Goal: Obtain resource: Download file/media

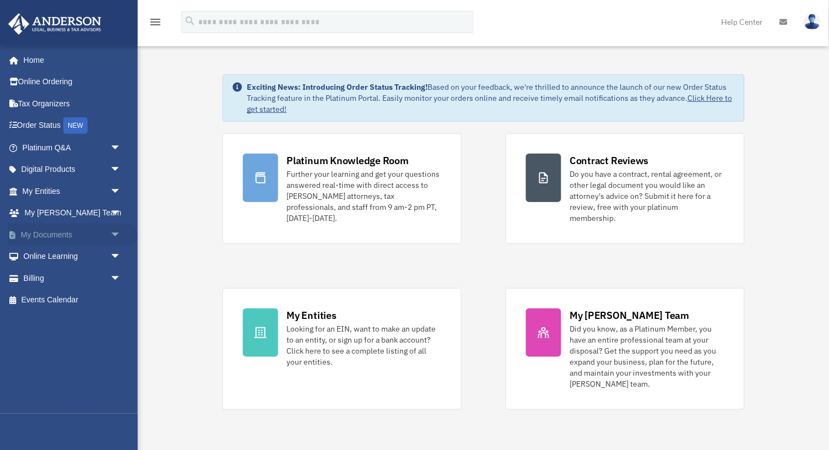
click at [41, 225] on link "My Documents arrow_drop_down" at bounding box center [73, 235] width 130 height 22
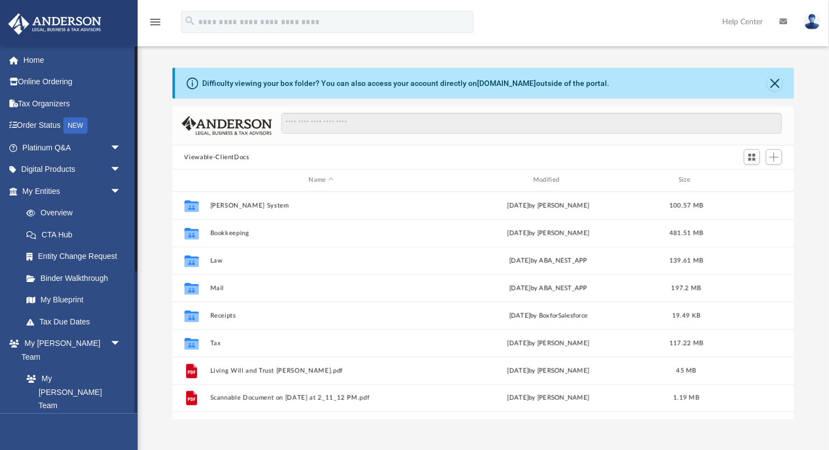
scroll to position [250, 622]
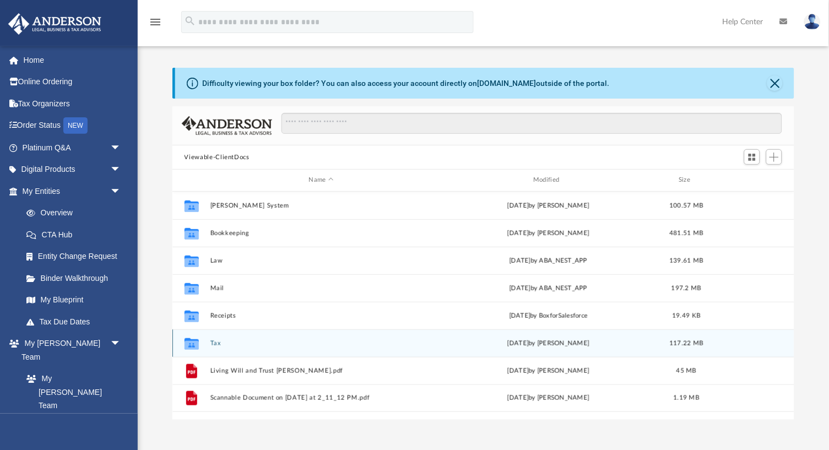
click at [217, 340] on button "Tax" at bounding box center [321, 343] width 222 height 7
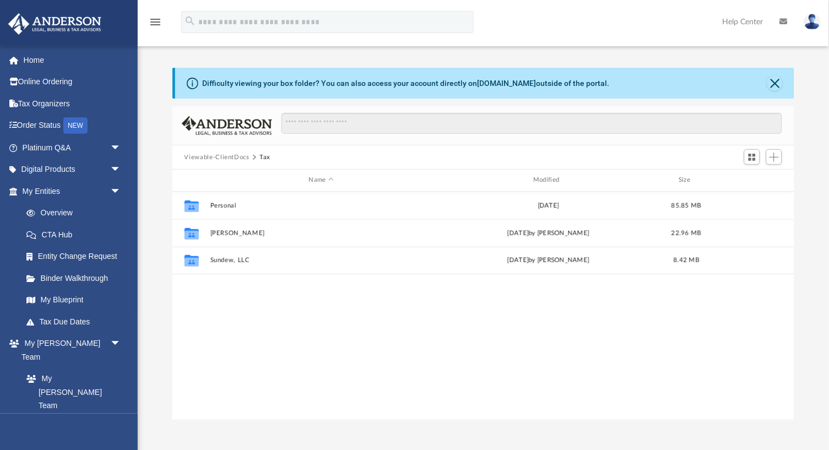
click at [221, 155] on button "Viewable-ClientDocs" at bounding box center [216, 157] width 65 height 10
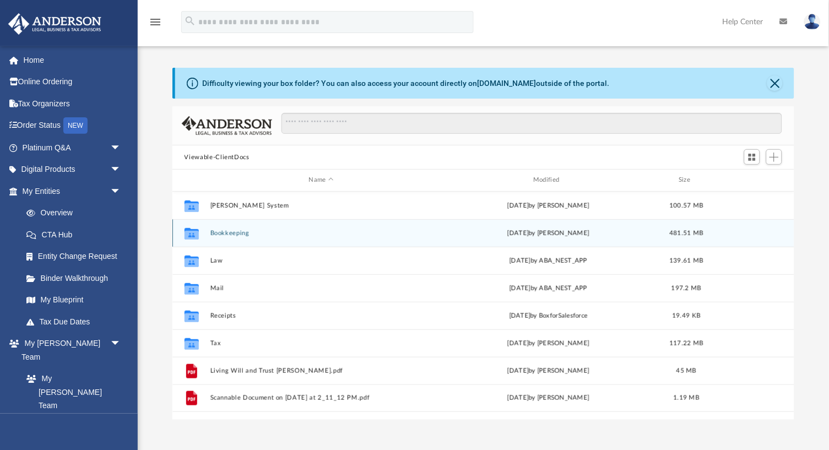
click at [244, 232] on button "Bookkeeping" at bounding box center [321, 233] width 222 height 7
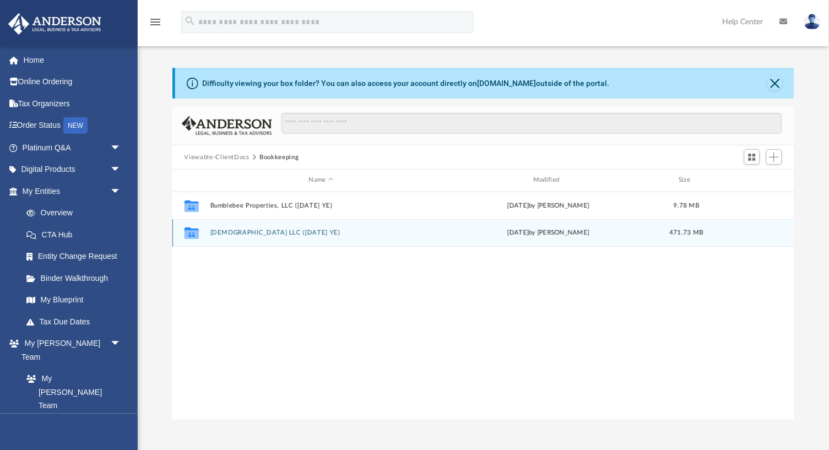
click at [274, 229] on button "Sundew LLC (1065 DEC YE)" at bounding box center [321, 232] width 222 height 7
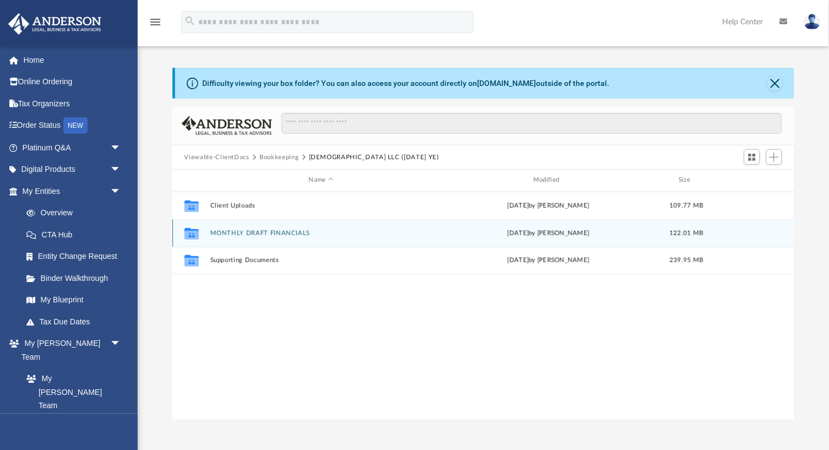
click at [236, 232] on button "MONTHLY DRAFT FINANCIALS" at bounding box center [321, 233] width 222 height 7
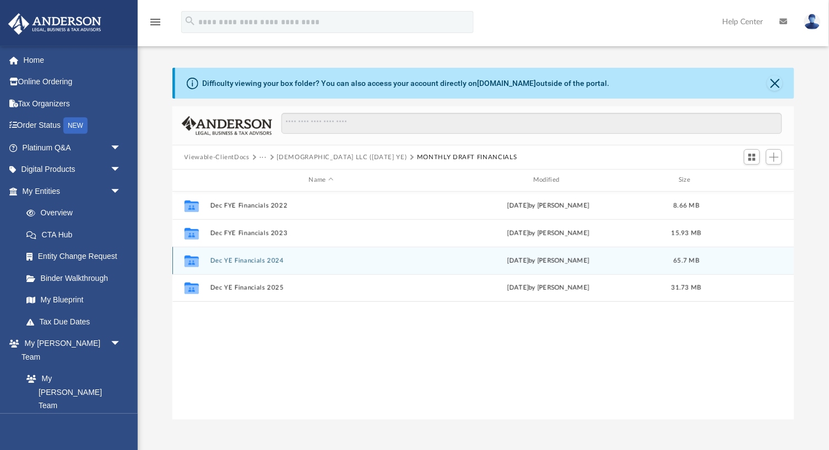
click at [254, 258] on button "Dec YE Financials 2024" at bounding box center [321, 260] width 222 height 7
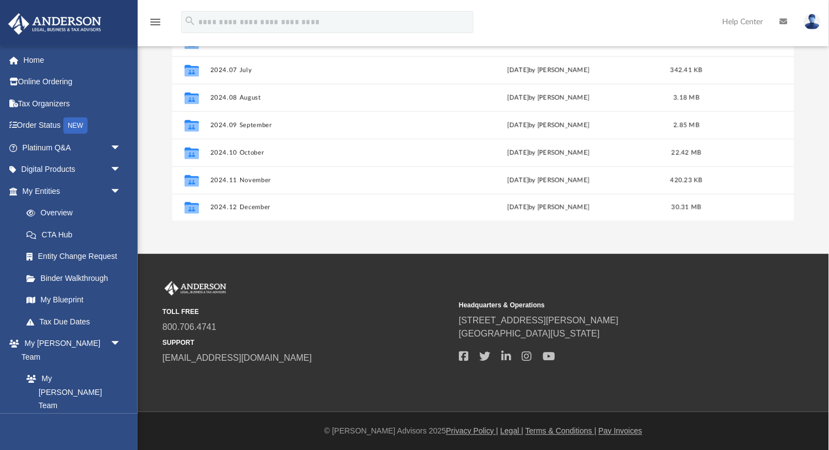
scroll to position [197, 0]
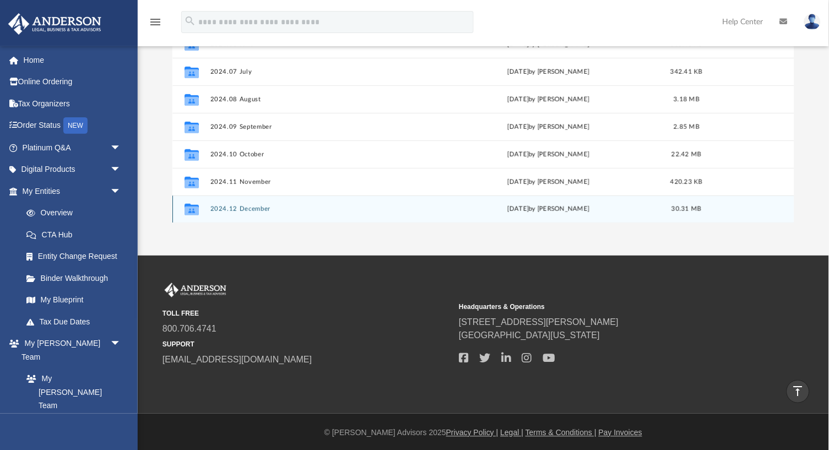
click at [250, 209] on button "2024.12 December" at bounding box center [321, 208] width 222 height 7
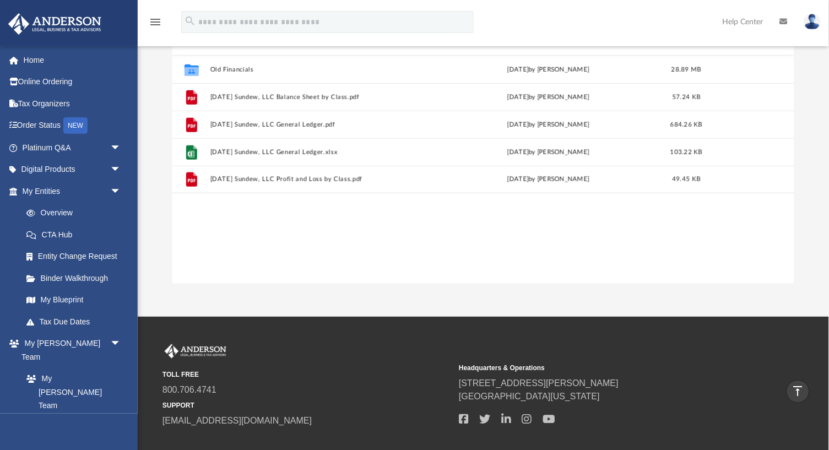
scroll to position [119, 0]
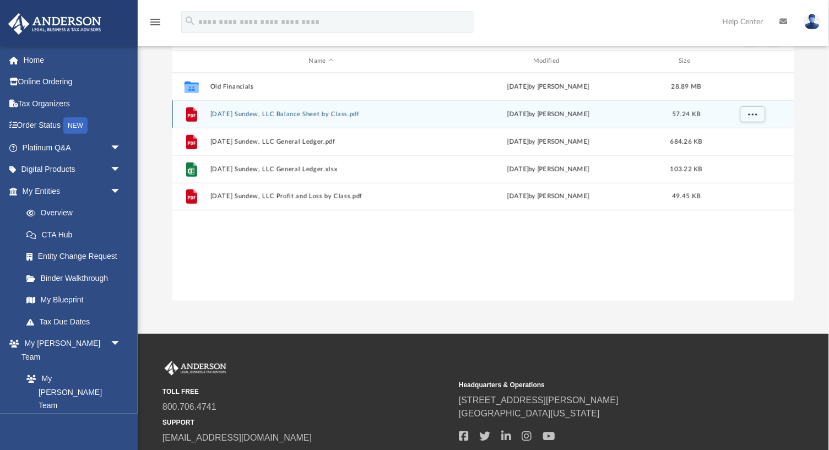
click at [302, 111] on button "2024.12.31 Sundew, LLC Balance Sheet by Class.pdf" at bounding box center [321, 114] width 222 height 7
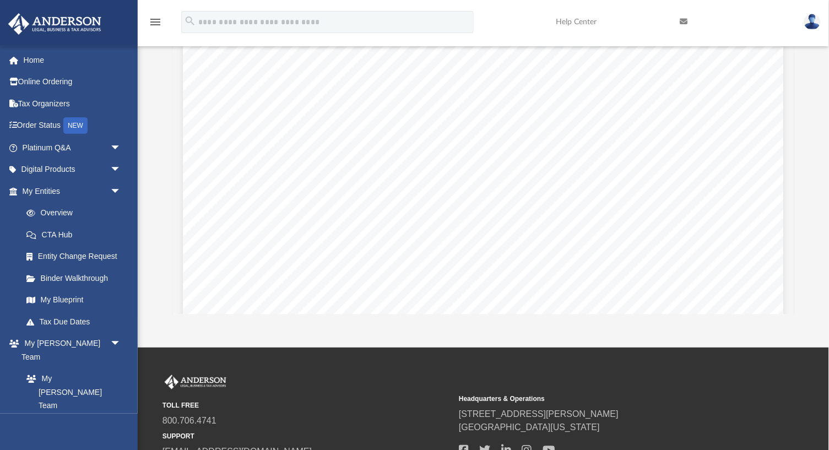
scroll to position [925, 0]
